Goal: Check status: Check status

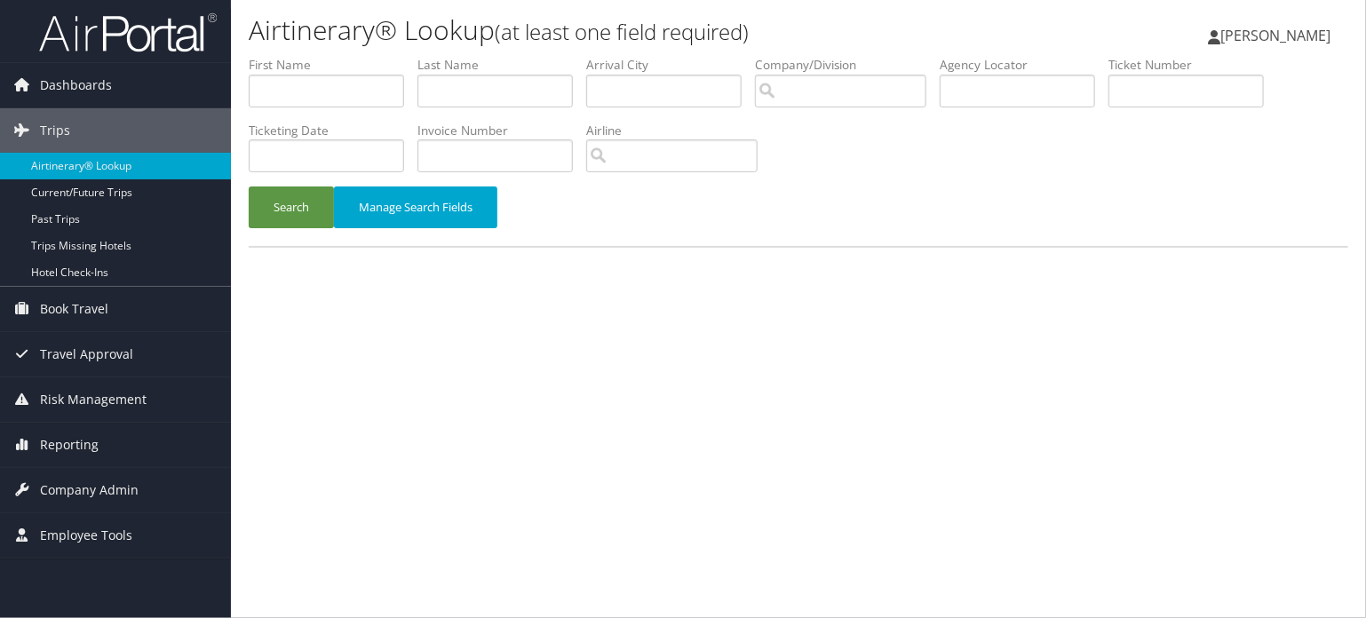
click at [940, 96] on li "Company/Division" at bounding box center [847, 88] width 185 height 65
click at [1041, 80] on input "text" at bounding box center [1017, 91] width 155 height 33
paste input "DB0X9L"
type input "DB0X9L"
click at [288, 204] on button "Search" at bounding box center [291, 208] width 85 height 42
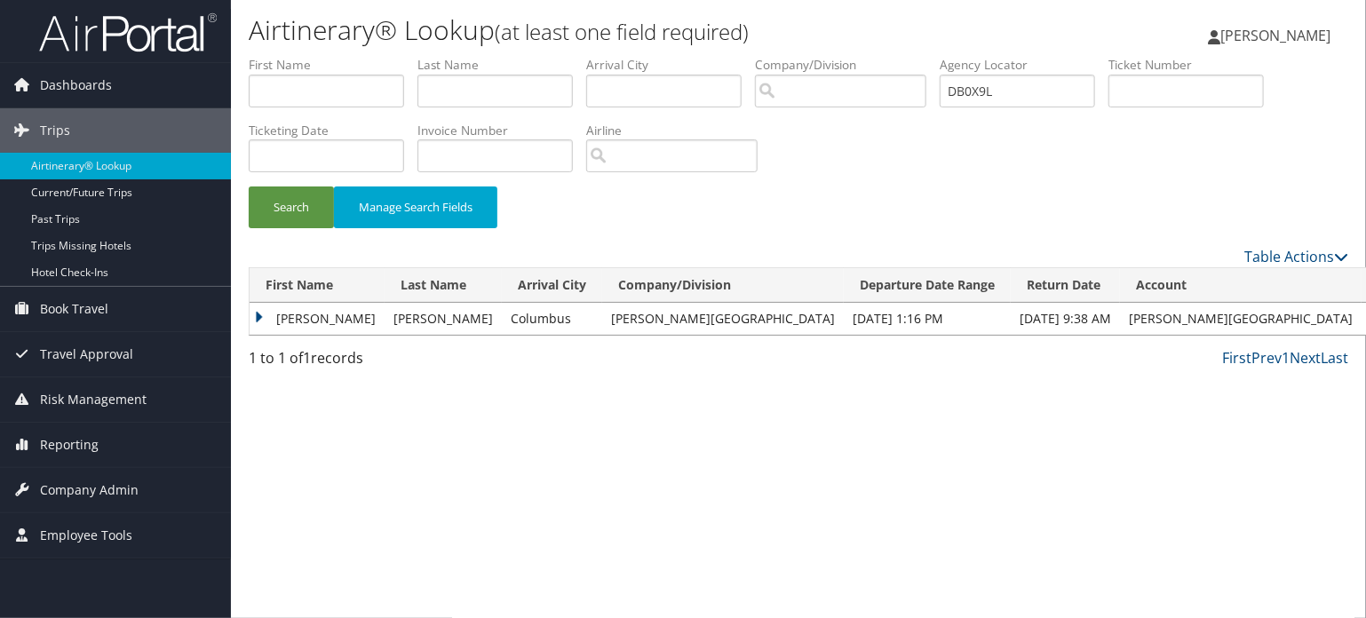
click at [310, 323] on td "[PERSON_NAME]" at bounding box center [317, 319] width 135 height 32
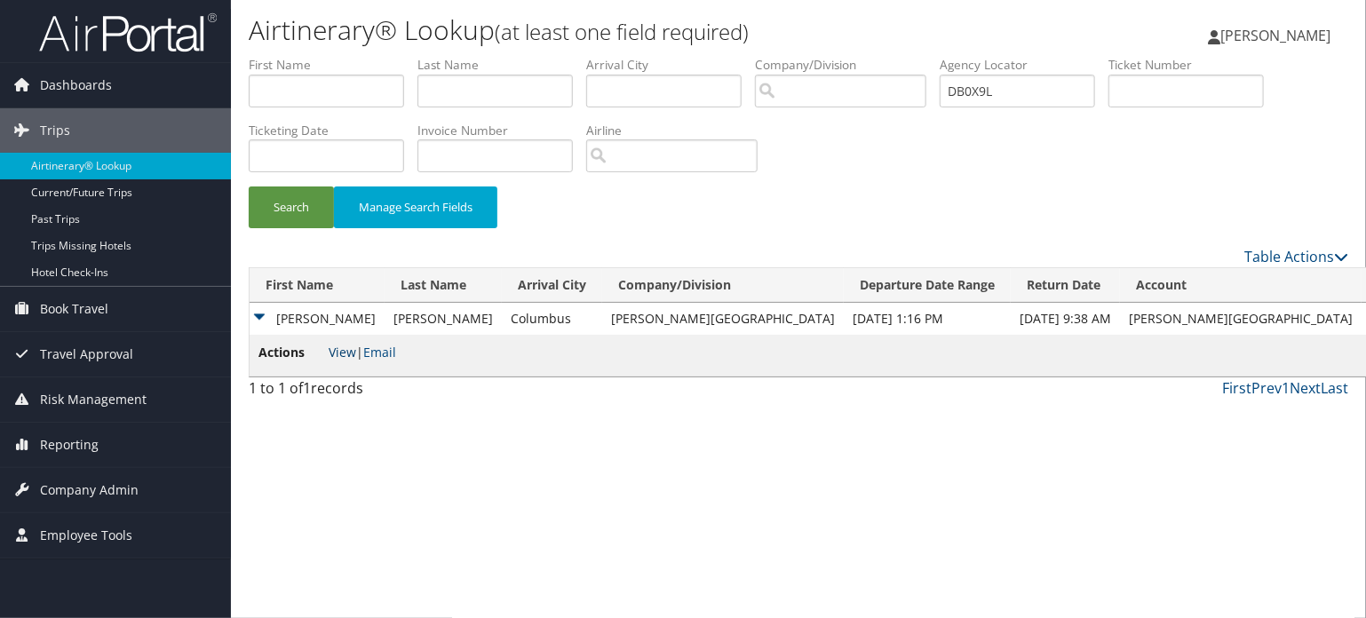
click at [346, 357] on link "View" at bounding box center [343, 352] width 28 height 17
click at [298, 213] on button "Search" at bounding box center [291, 208] width 85 height 42
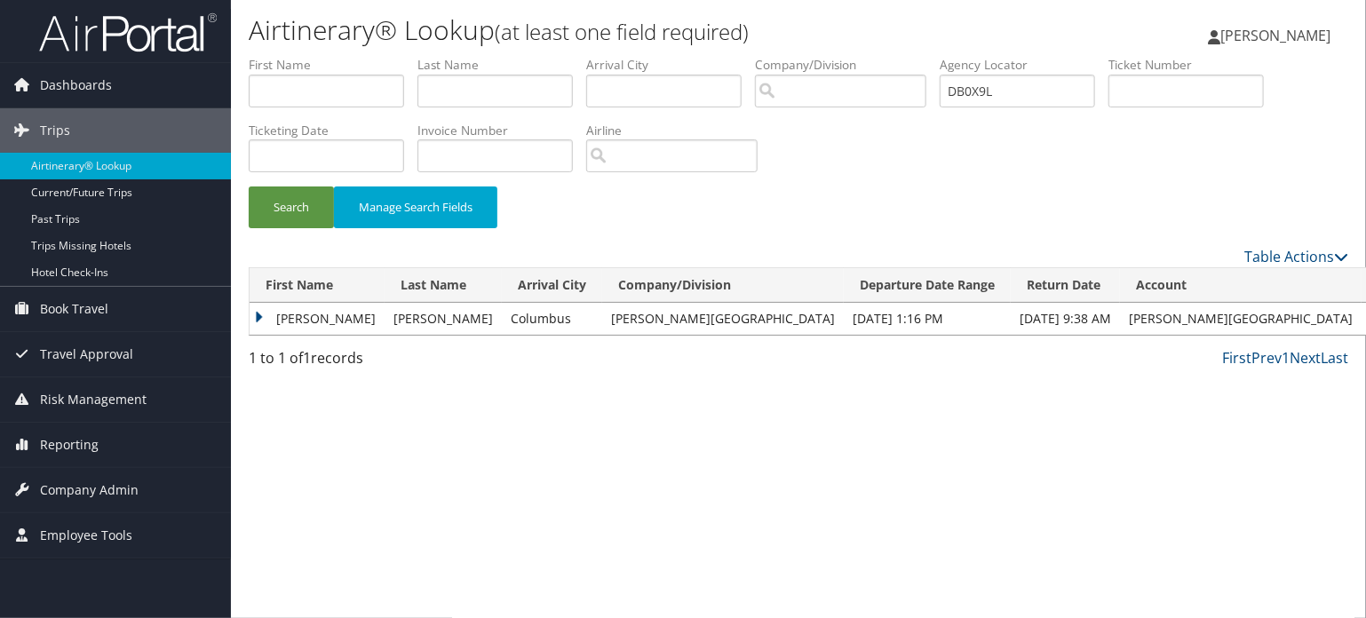
click at [274, 322] on td "[PERSON_NAME]" at bounding box center [317, 319] width 135 height 32
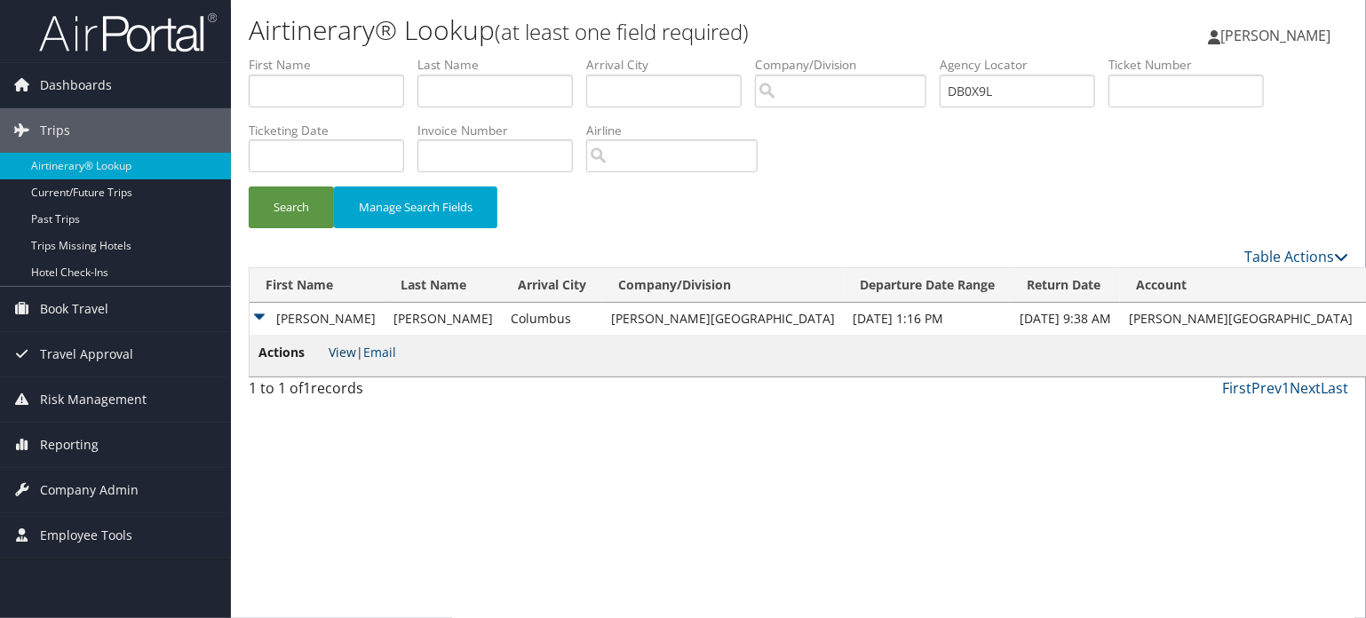
click at [339, 355] on link "View" at bounding box center [343, 352] width 28 height 17
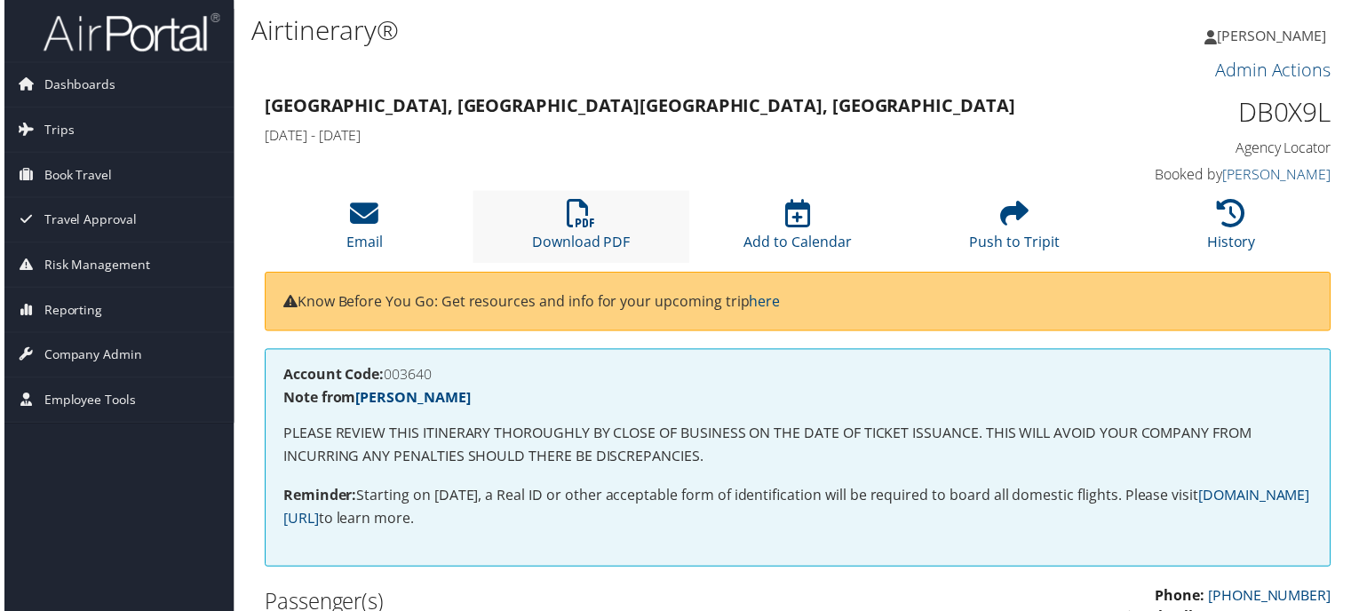
click at [566, 232] on li "Download PDF" at bounding box center [581, 228] width 219 height 72
